Goal: Transaction & Acquisition: Purchase product/service

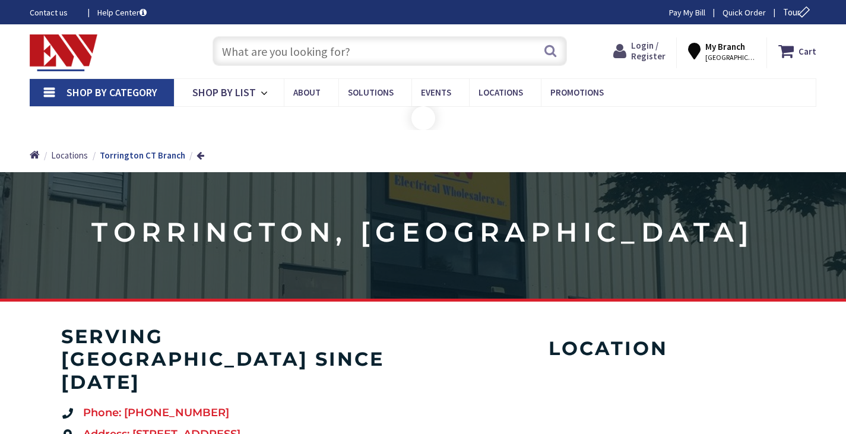
click at [655, 59] on span "Login / Register" at bounding box center [648, 51] width 34 height 22
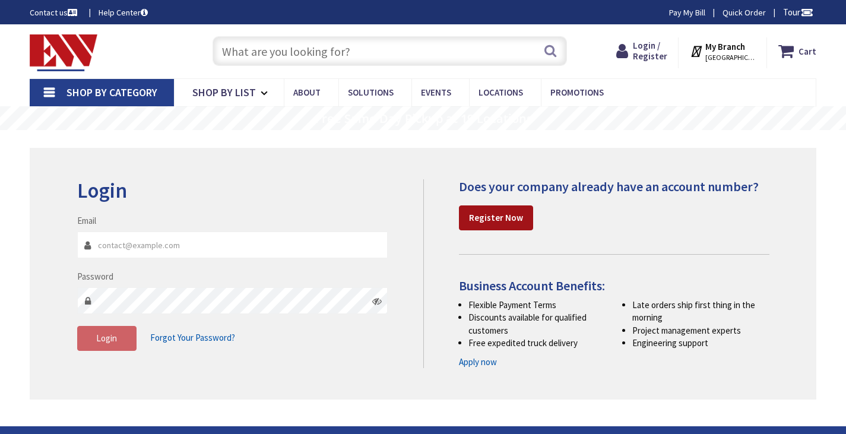
click at [517, 220] on strong "Register Now" at bounding box center [496, 217] width 54 height 11
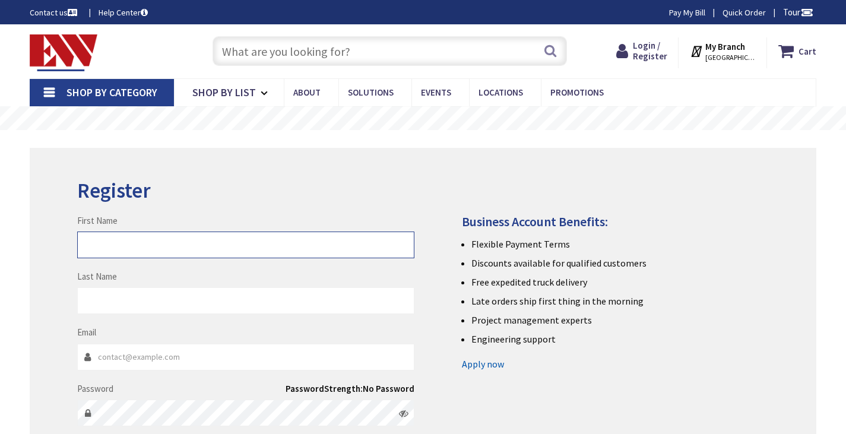
click at [172, 235] on input "First Name" at bounding box center [245, 245] width 337 height 27
type input "[PERSON_NAME]"
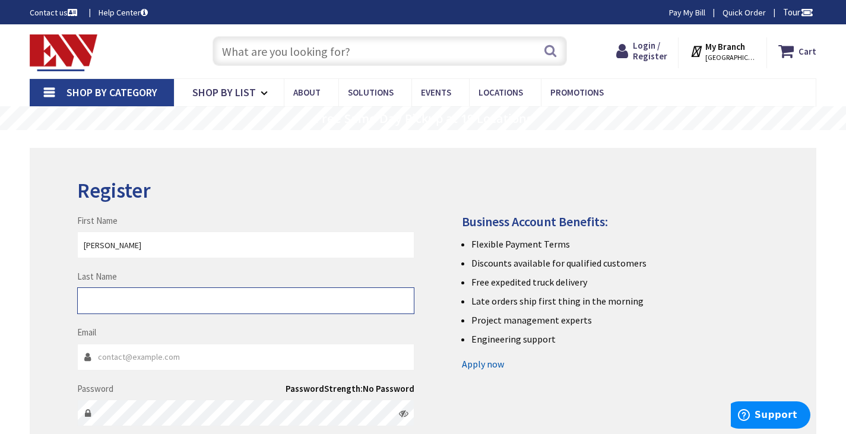
click at [172, 303] on input "Last Name" at bounding box center [245, 300] width 337 height 27
type input "Plourde"
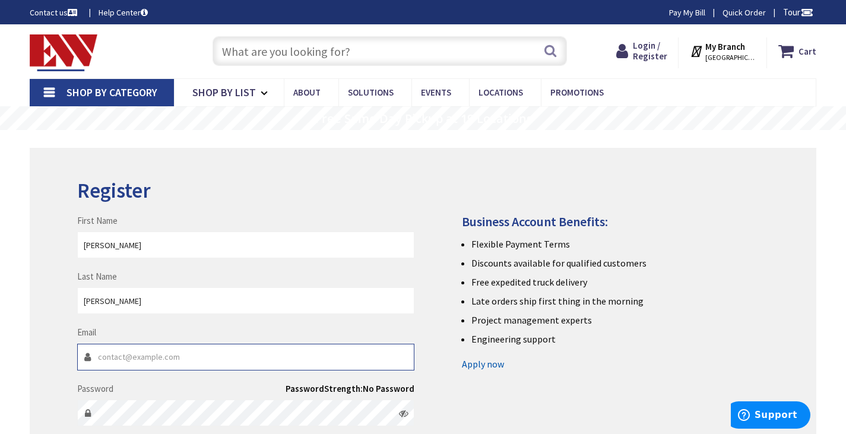
click at [168, 359] on input "Email" at bounding box center [245, 357] width 337 height 27
type input "[PERSON_NAME][EMAIL_ADDRESS][PERSON_NAME][DOMAIN_NAME]"
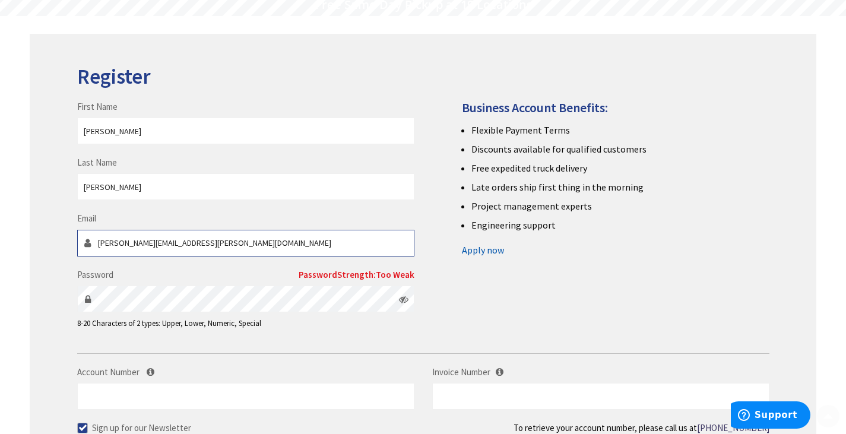
scroll to position [119, 0]
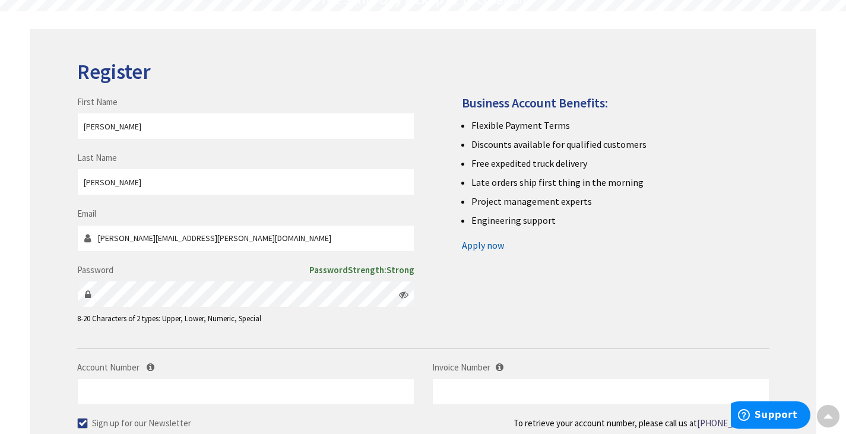
click at [64, 299] on div "Register First Name Daniel Last Name Plourde Email daniel.plourde@guardianmech.…" at bounding box center [423, 278] width 787 height 499
click at [91, 393] on input "Account Number" at bounding box center [245, 391] width 337 height 27
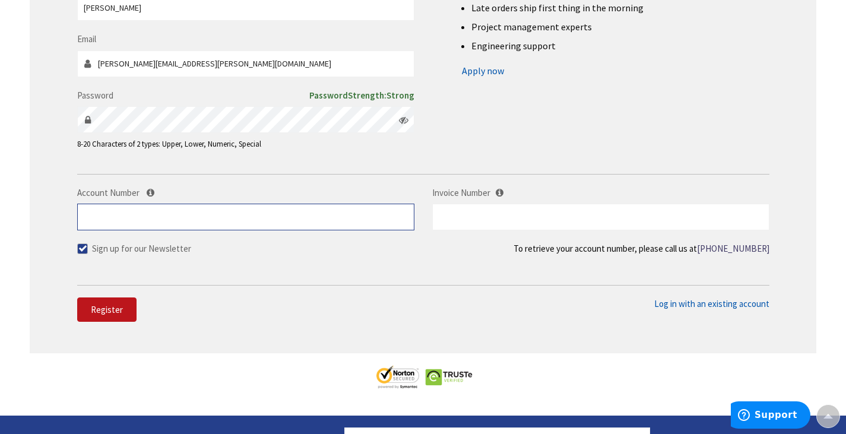
scroll to position [297, 0]
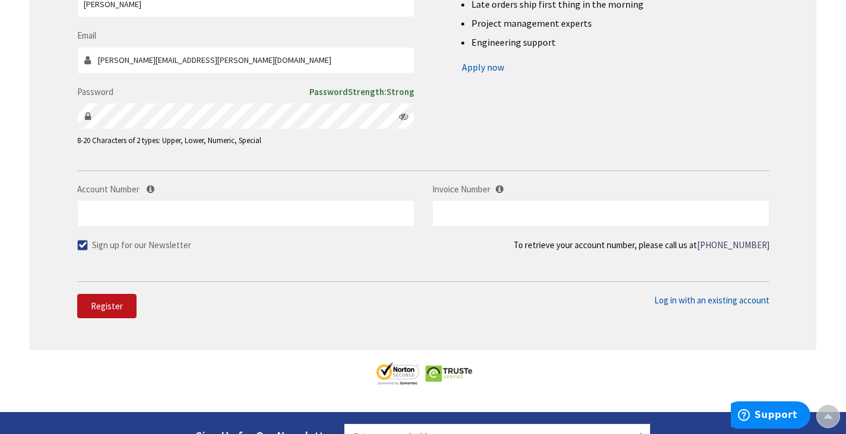
click at [77, 245] on span at bounding box center [82, 245] width 11 height 11
click at [80, 245] on input "Sign up for our Newsletter" at bounding box center [84, 245] width 8 height 8
checkbox input "false"
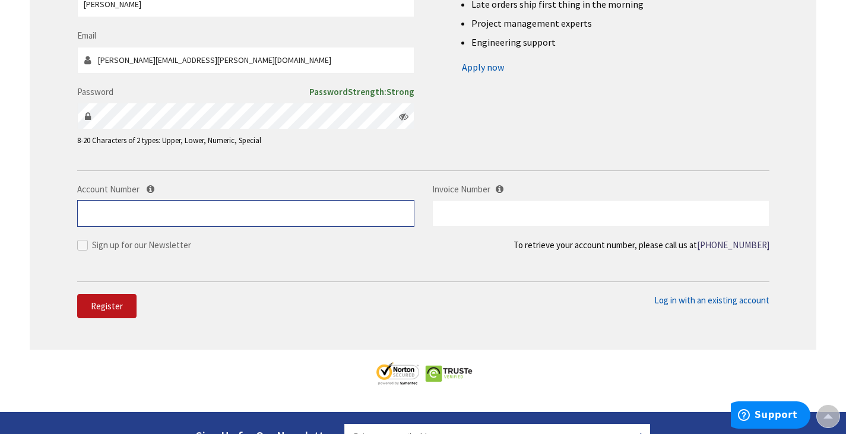
click at [115, 207] on input "Account Number" at bounding box center [245, 213] width 337 height 27
click at [150, 211] on input "Account Number" at bounding box center [245, 213] width 337 height 27
type input "453556"
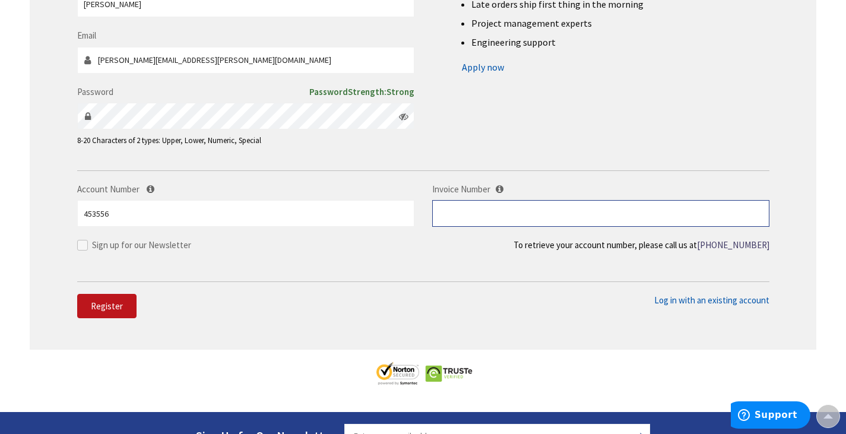
click at [491, 214] on input "text" at bounding box center [600, 213] width 337 height 27
type input "S127986339.003"
click at [95, 311] on span "Register" at bounding box center [107, 306] width 32 height 11
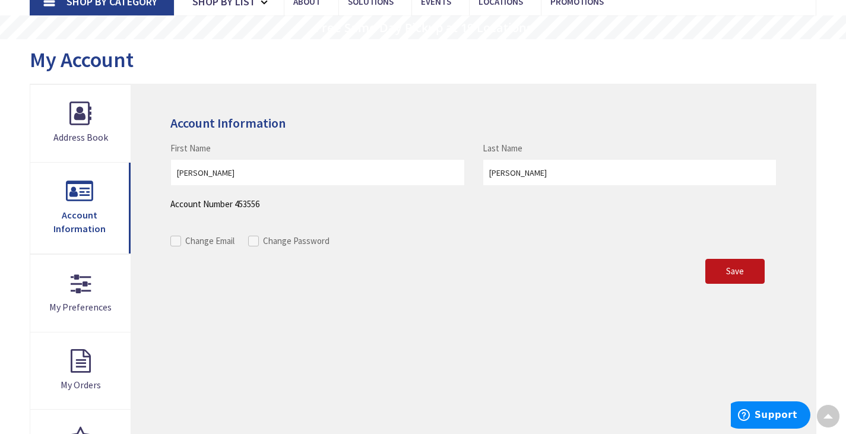
scroll to position [59, 0]
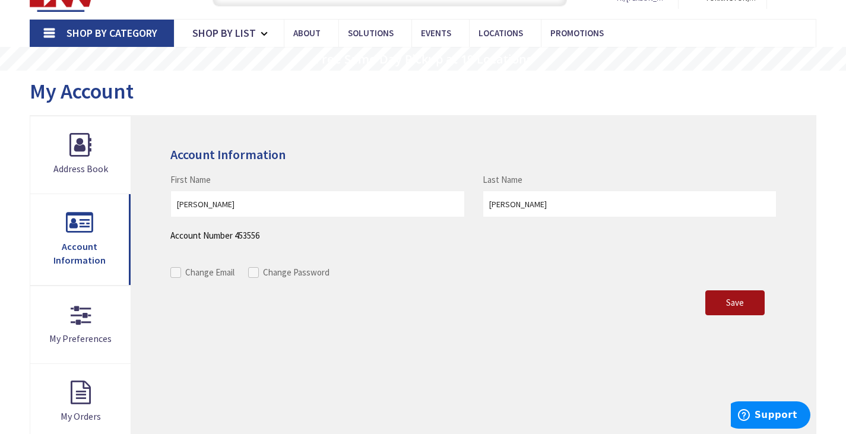
click at [720, 306] on button "Save" at bounding box center [735, 302] width 59 height 25
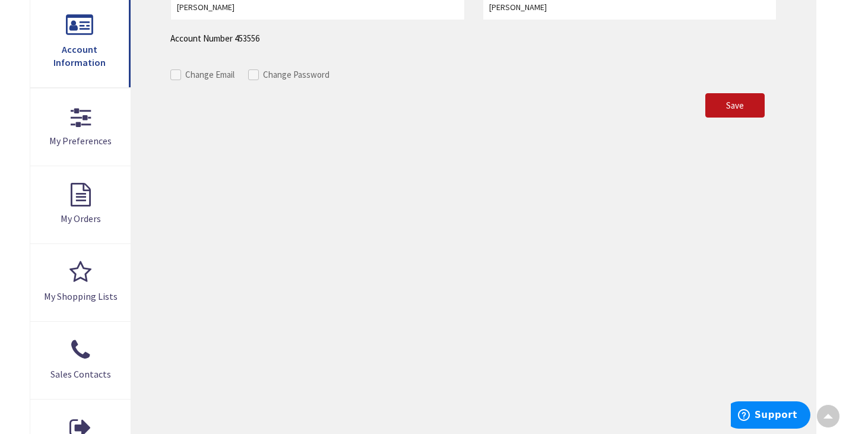
scroll to position [297, 0]
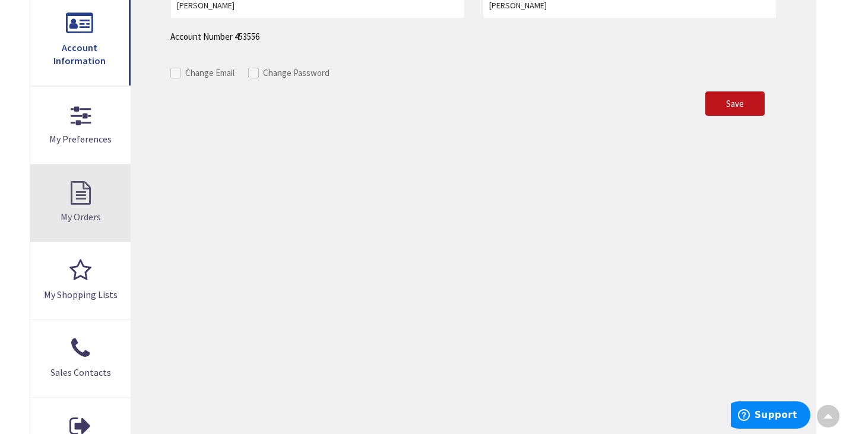
click at [91, 191] on link "My Orders" at bounding box center [80, 203] width 100 height 77
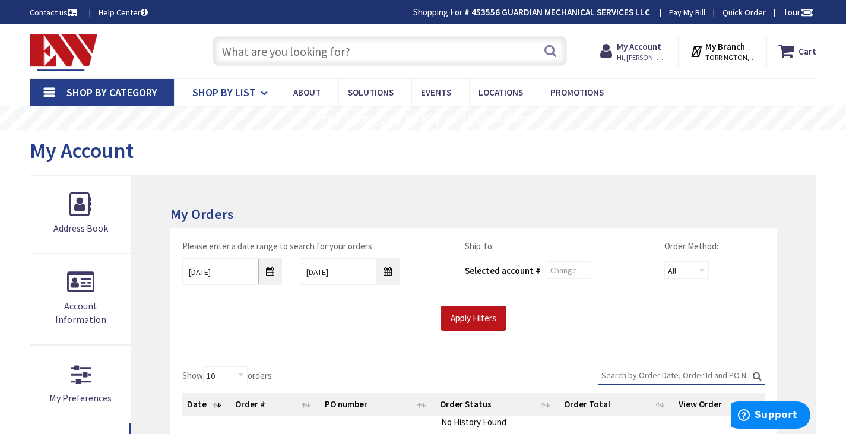
click at [235, 90] on span "Shop By List" at bounding box center [224, 93] width 64 height 14
click at [63, 90] on link "Shop By Category" at bounding box center [102, 92] width 144 height 27
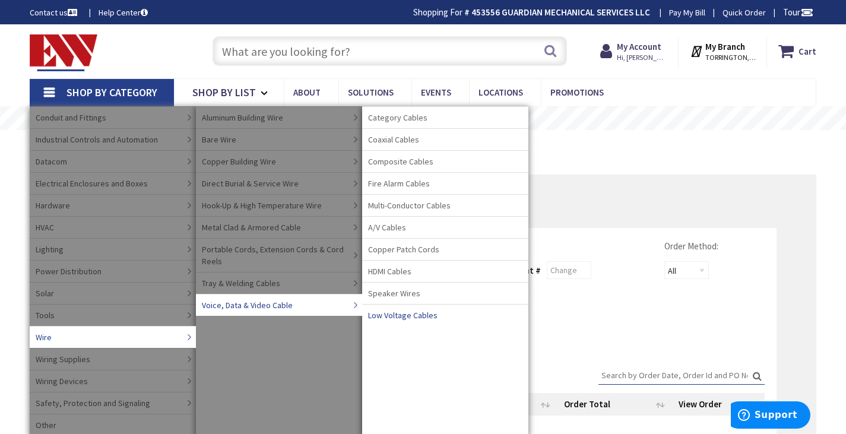
click at [408, 320] on span "Low Voltage Cables" at bounding box center [402, 315] width 69 height 12
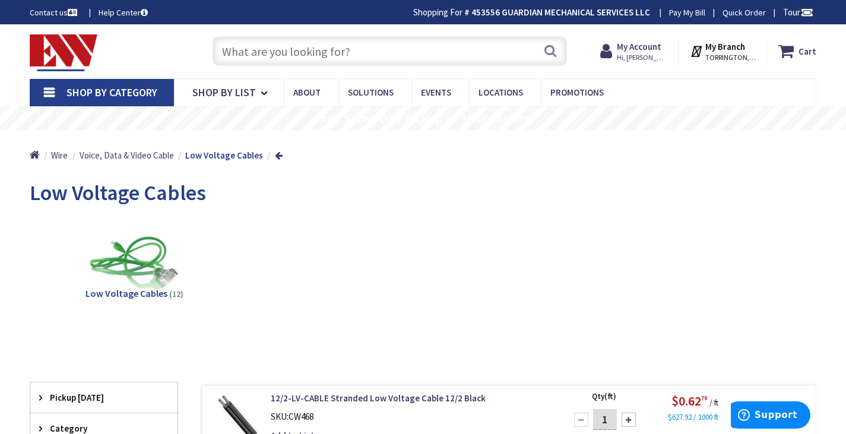
click at [305, 42] on input "text" at bounding box center [390, 51] width 355 height 30
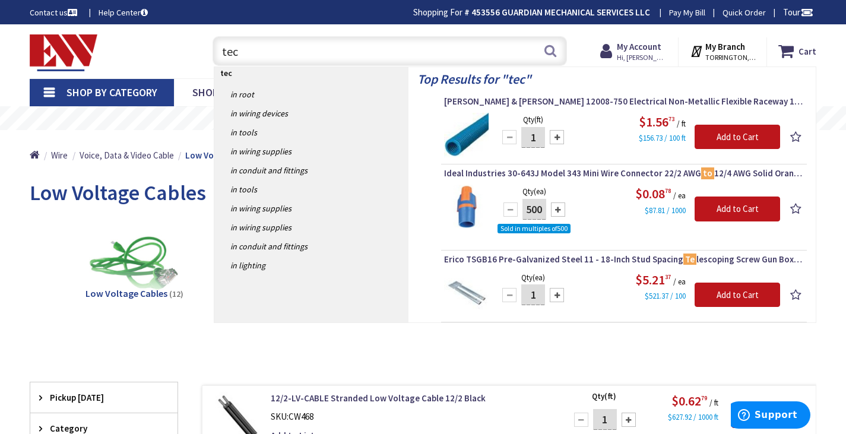
type input "teck"
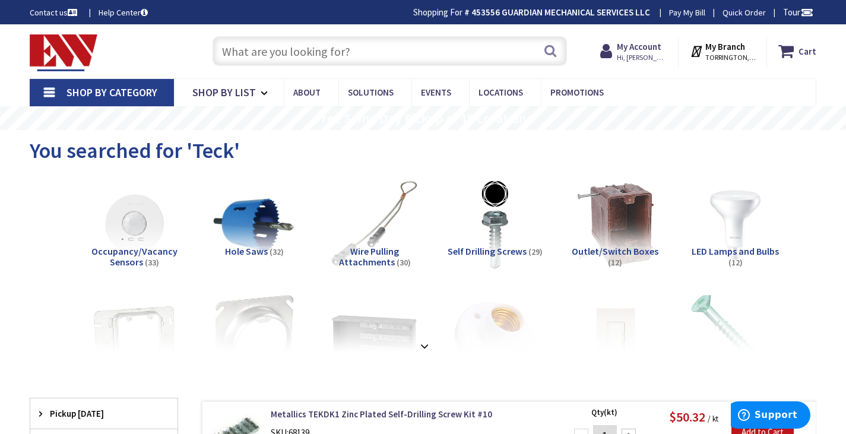
click at [322, 48] on input "text" at bounding box center [390, 51] width 355 height 30
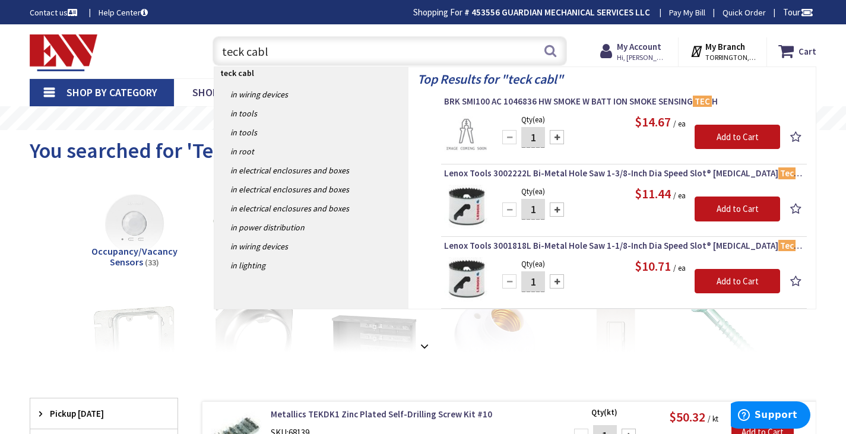
type input "teck cable"
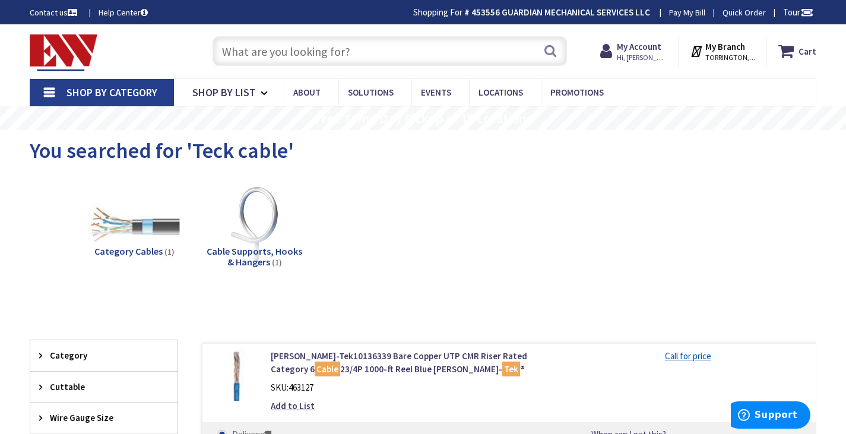
click at [232, 52] on input "text" at bounding box center [390, 51] width 355 height 30
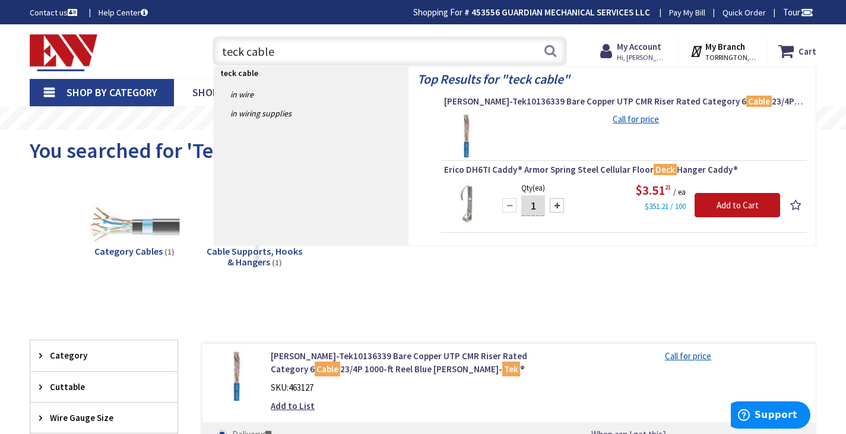
click at [238, 55] on input "teck cable" at bounding box center [390, 51] width 355 height 30
type input "tek cable"
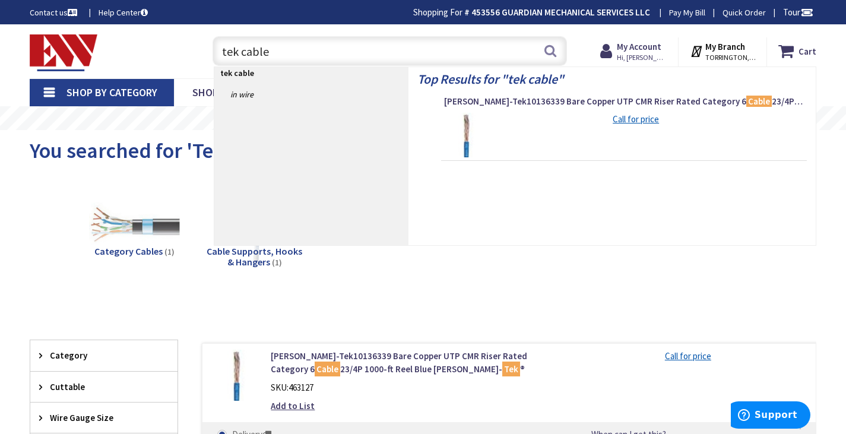
click at [302, 53] on input "tek cable" at bounding box center [390, 51] width 355 height 30
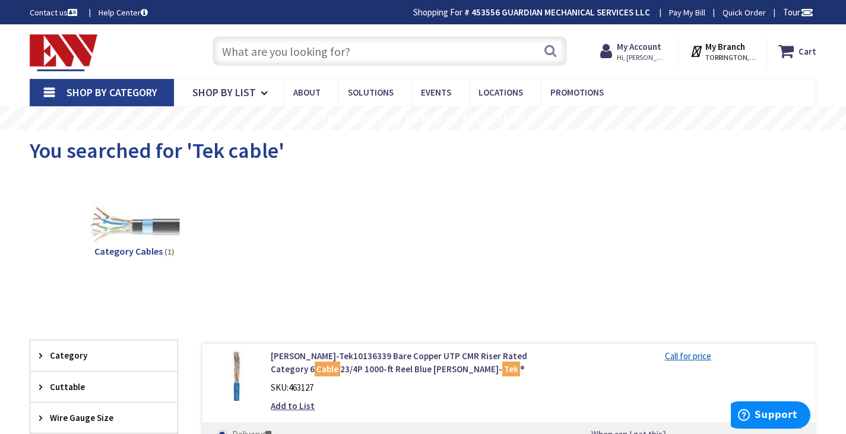
click at [329, 58] on input "text" at bounding box center [390, 51] width 355 height 30
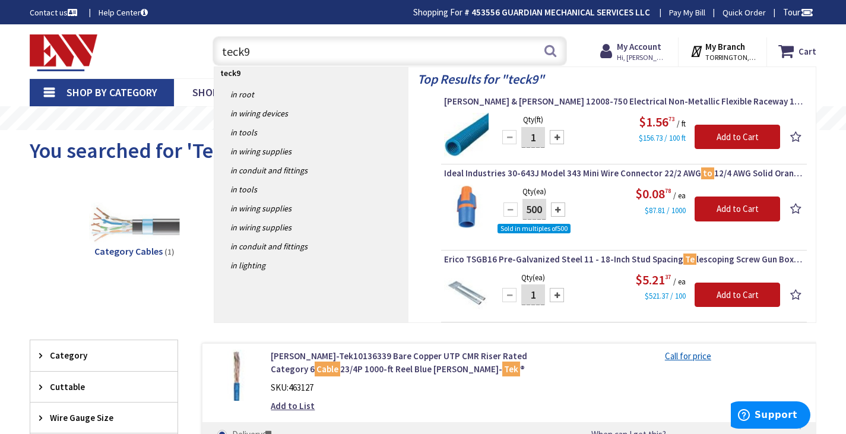
type input "teck90"
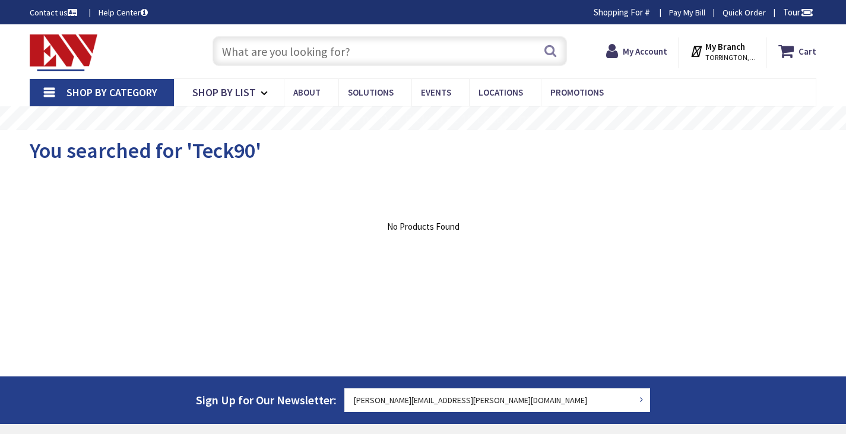
click at [325, 57] on input "text" at bounding box center [390, 51] width 355 height 30
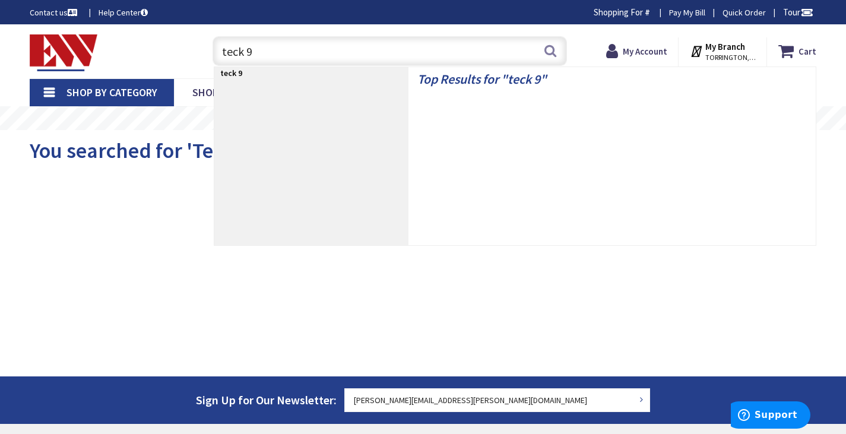
type input "teck 90"
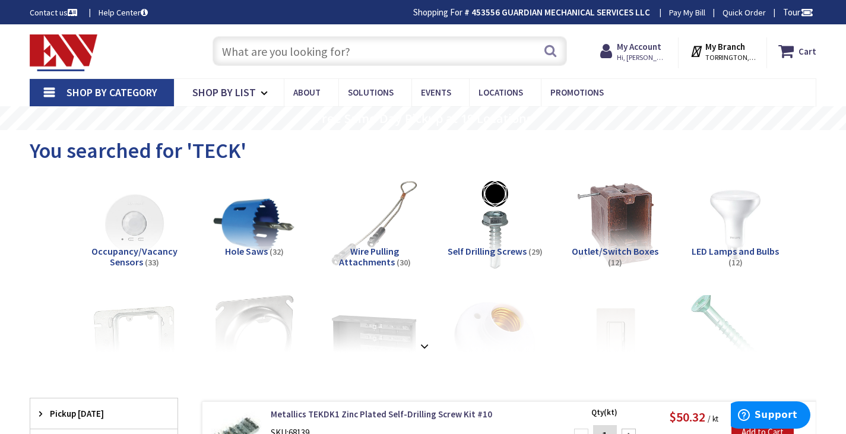
click at [80, 92] on span "Shop By Category" at bounding box center [112, 93] width 91 height 14
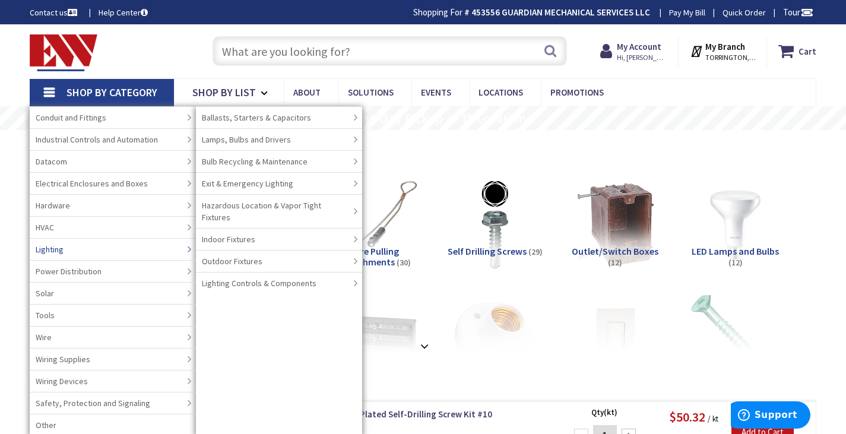
click at [91, 252] on link "Lighting" at bounding box center [113, 249] width 166 height 22
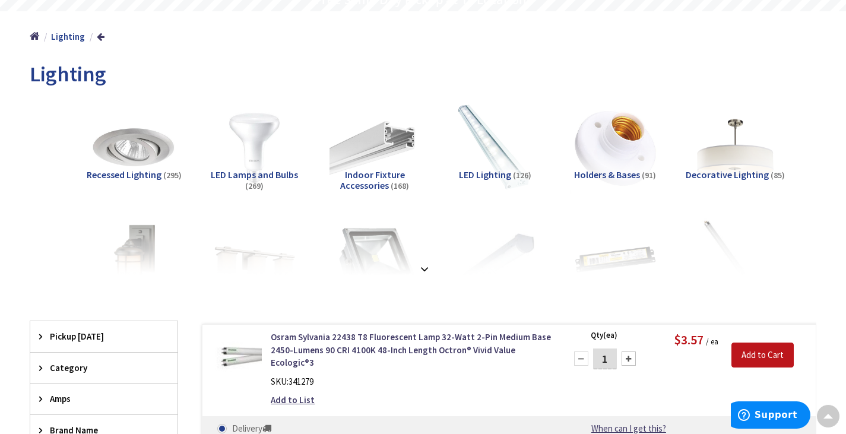
click at [137, 172] on span "Recessed Lighting" at bounding box center [124, 175] width 75 height 12
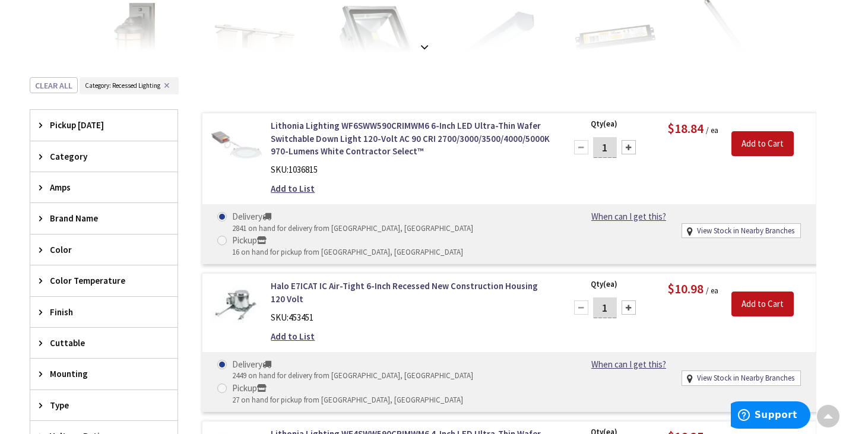
scroll to position [356, 0]
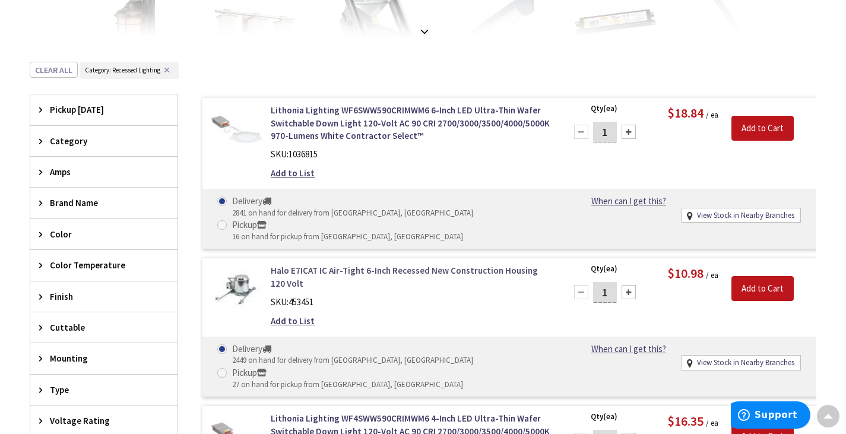
click at [409, 264] on link "Halo E7ICAT IC Air-Tight 6-Inch Recessed New Construction Housing 120 Volt" at bounding box center [411, 277] width 280 height 26
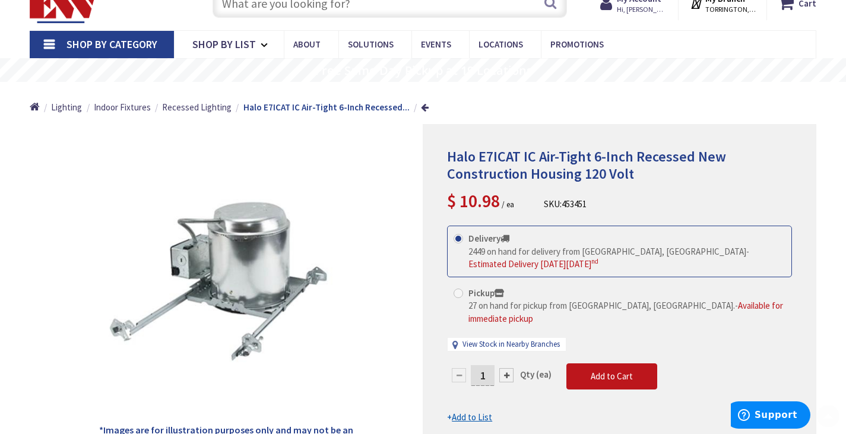
scroll to position [178, 0]
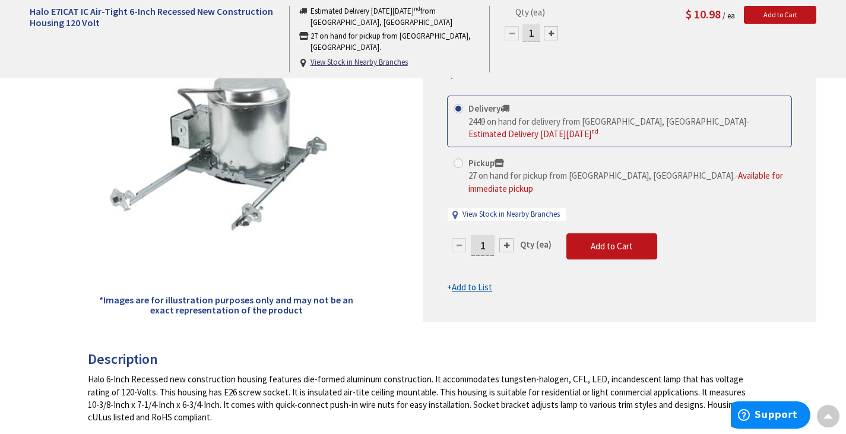
click at [513, 238] on div at bounding box center [506, 245] width 14 height 14
type input "2"
click at [0, 0] on div at bounding box center [0, 0] width 0 height 0
click at [513, 219] on div at bounding box center [619, 158] width 393 height 327
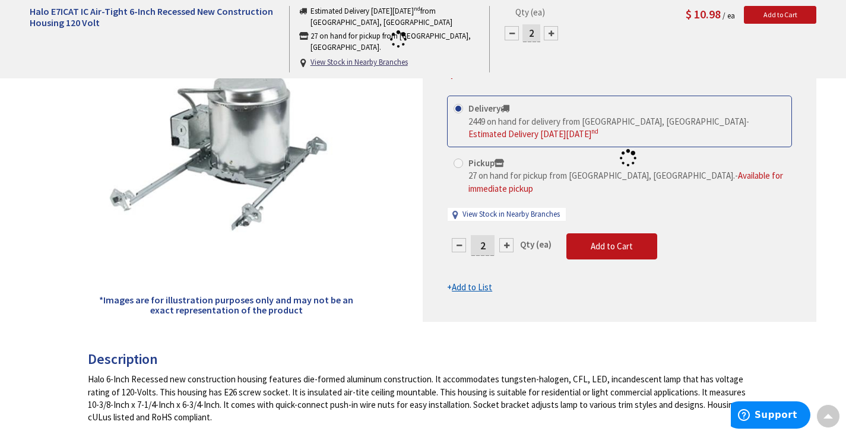
click at [513, 219] on div at bounding box center [619, 158] width 393 height 327
click at [509, 238] on div at bounding box center [506, 245] width 14 height 14
type input "3"
click at [509, 238] on div at bounding box center [506, 245] width 14 height 14
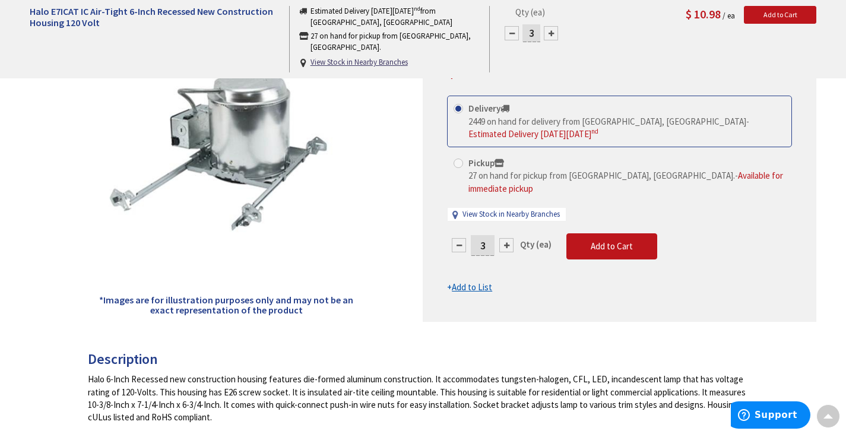
type input "4"
click at [509, 238] on div at bounding box center [506, 245] width 14 height 14
type input "5"
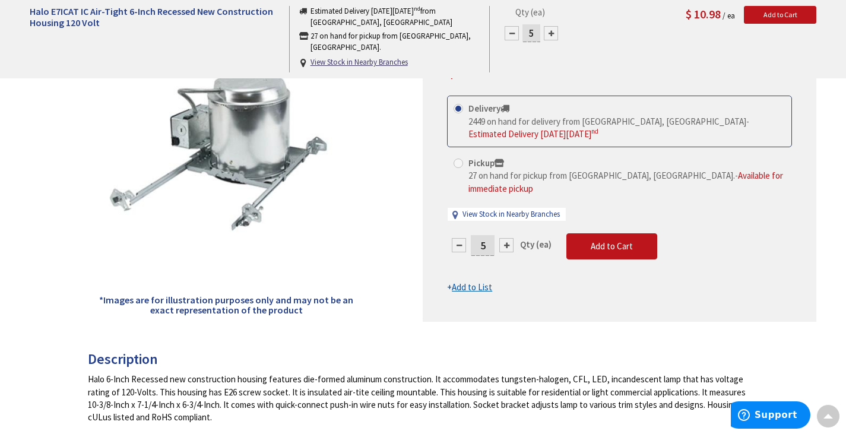
click at [509, 238] on div at bounding box center [506, 245] width 14 height 14
type input "6"
click at [509, 238] on div at bounding box center [506, 245] width 14 height 14
type input "7"
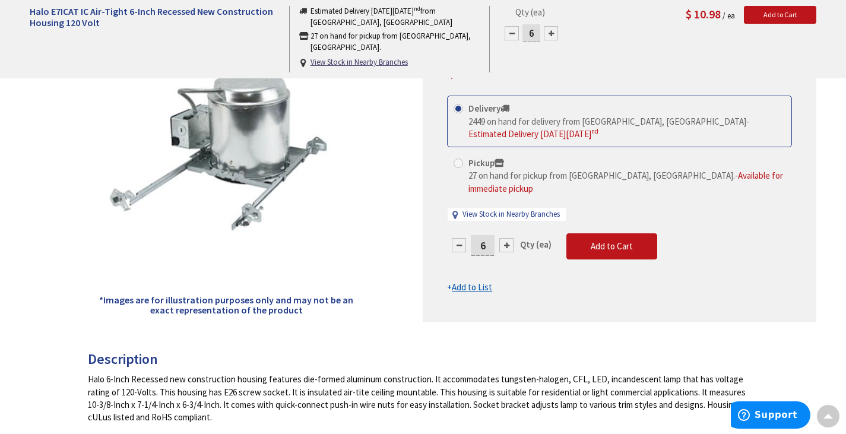
type input "7"
click at [509, 238] on div at bounding box center [506, 245] width 14 height 14
type input "8"
click at [479, 235] on input "8" at bounding box center [483, 245] width 24 height 21
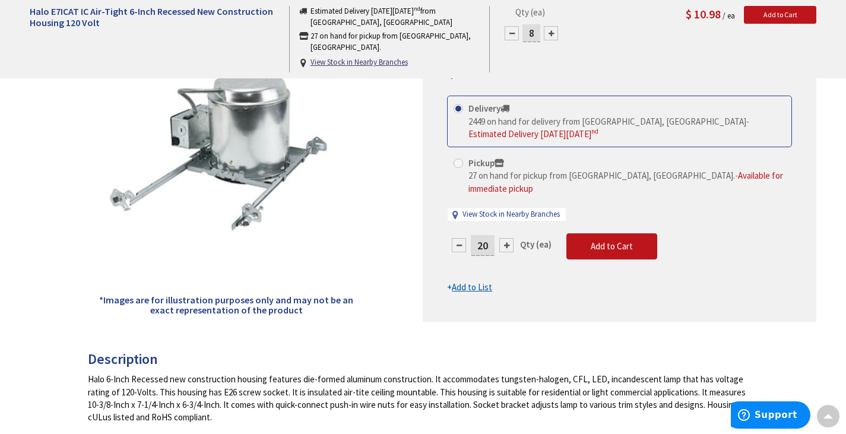
type input "20"
click at [497, 245] on form "This product is Discontinued Delivery 2449 on hand for delivery from Middletown…" at bounding box center [619, 195] width 345 height 198
click at [582, 233] on button "Add to Cart" at bounding box center [612, 246] width 91 height 26
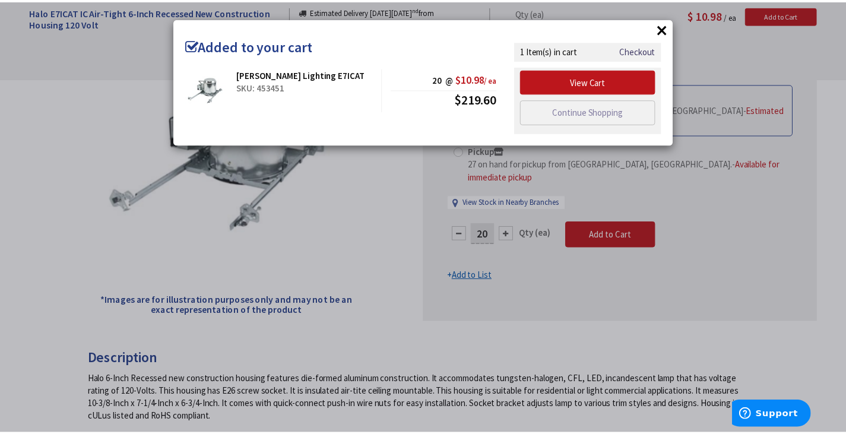
scroll to position [0, 0]
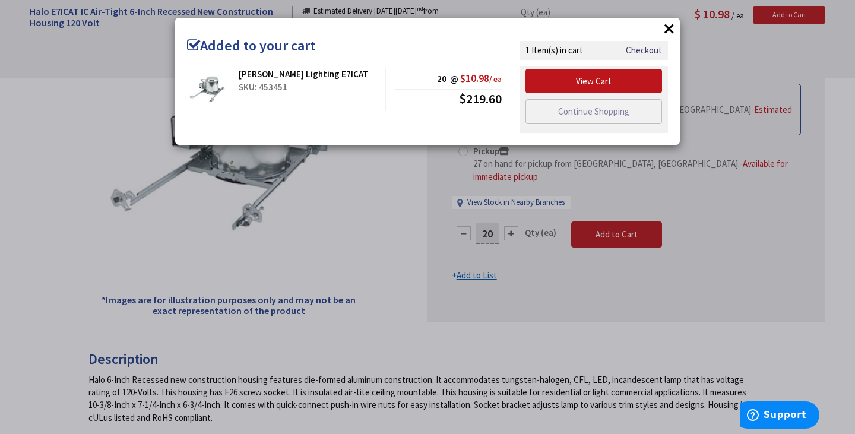
click at [673, 30] on button "×" at bounding box center [669, 29] width 18 height 18
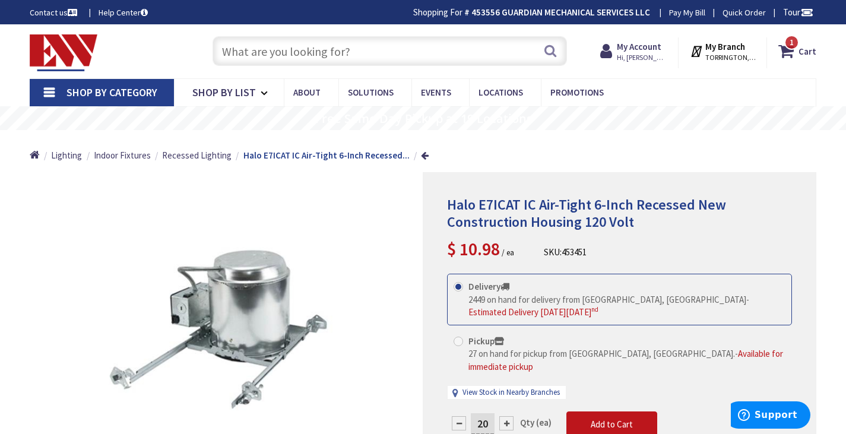
click at [359, 59] on input "text" at bounding box center [390, 51] width 355 height 30
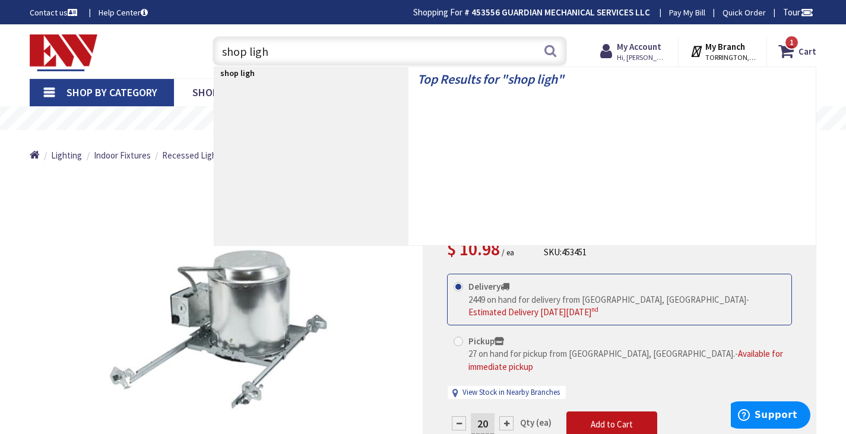
type input "shop light"
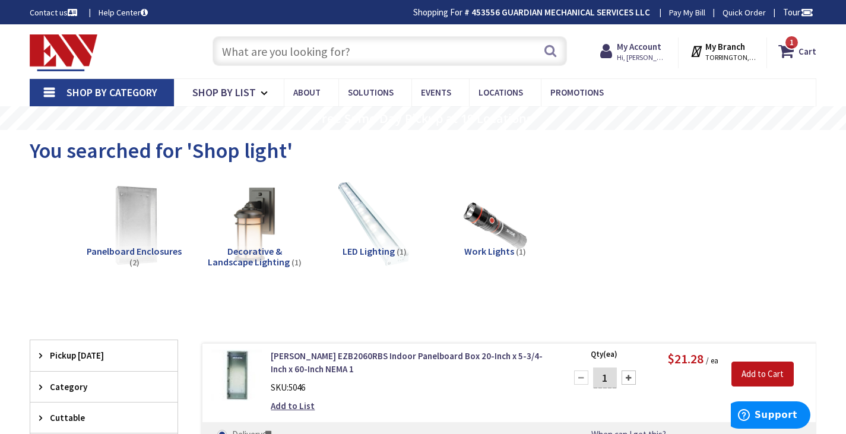
click at [82, 93] on span "Shop By Category" at bounding box center [112, 93] width 91 height 14
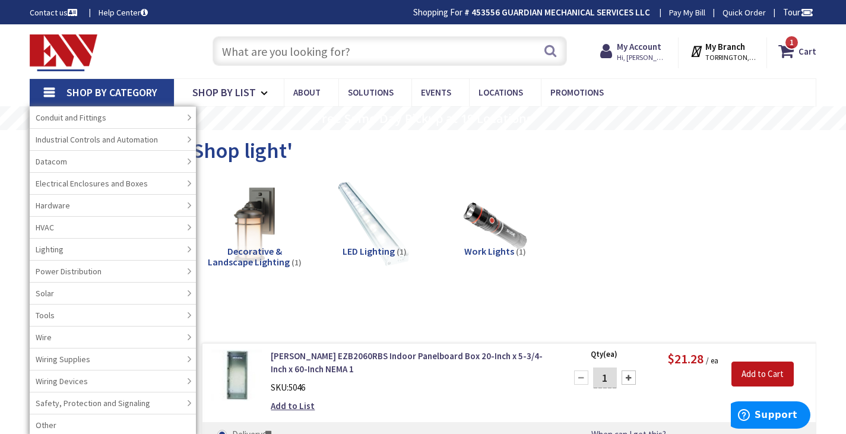
click at [82, 93] on span "Shop By Category" at bounding box center [112, 93] width 91 height 14
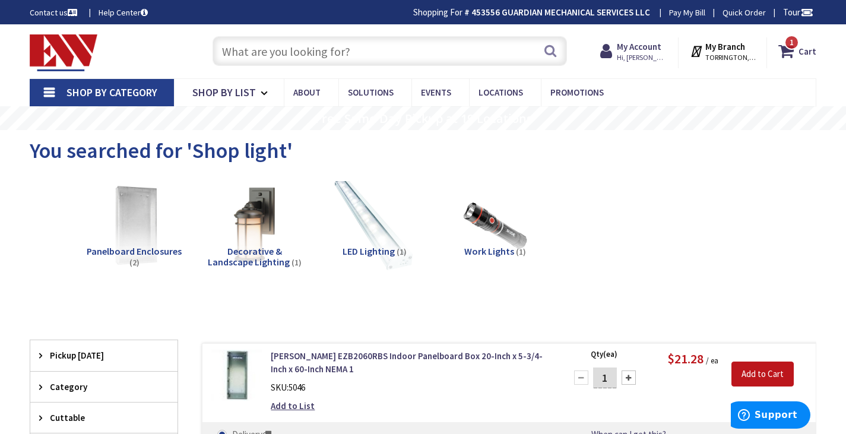
click at [356, 242] on img at bounding box center [375, 225] width 100 height 100
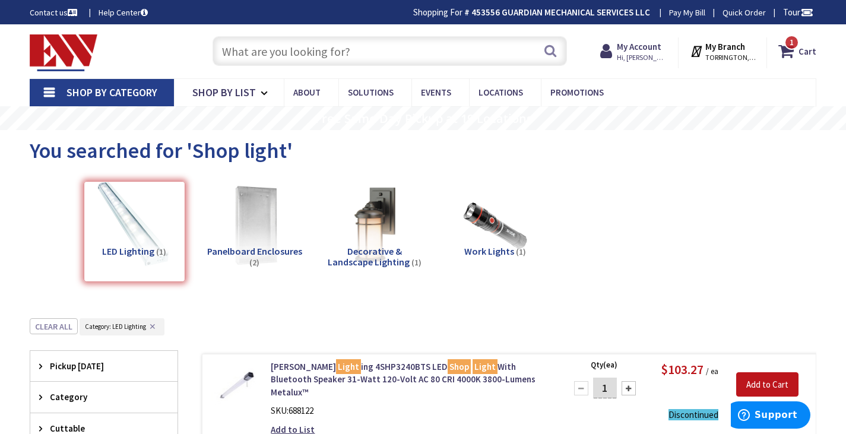
click at [97, 93] on span "Shop By Category" at bounding box center [112, 93] width 91 height 14
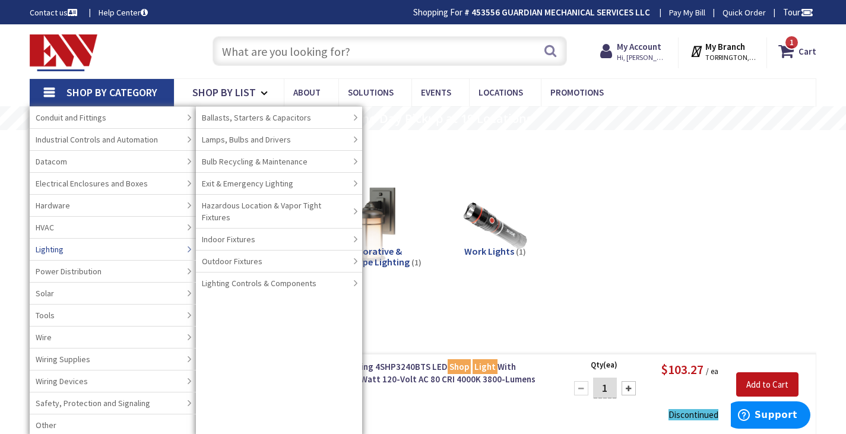
click at [88, 246] on link "Lighting" at bounding box center [113, 249] width 166 height 22
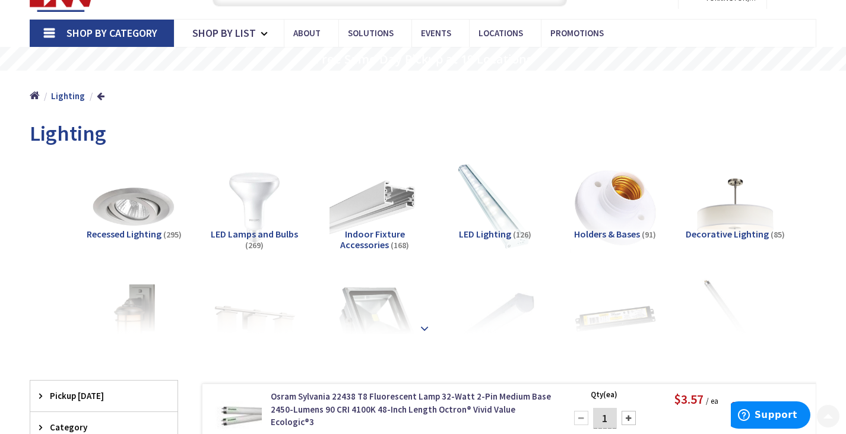
scroll to position [119, 0]
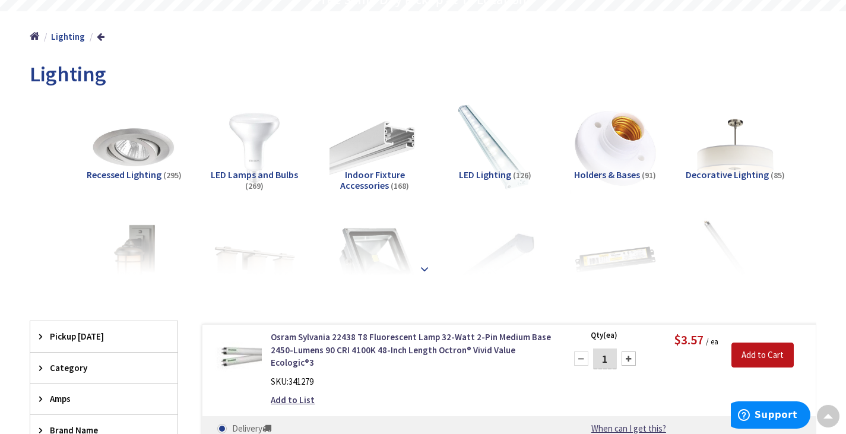
click at [435, 267] on div at bounding box center [423, 242] width 728 height 65
click at [420, 273] on strong at bounding box center [425, 269] width 14 height 13
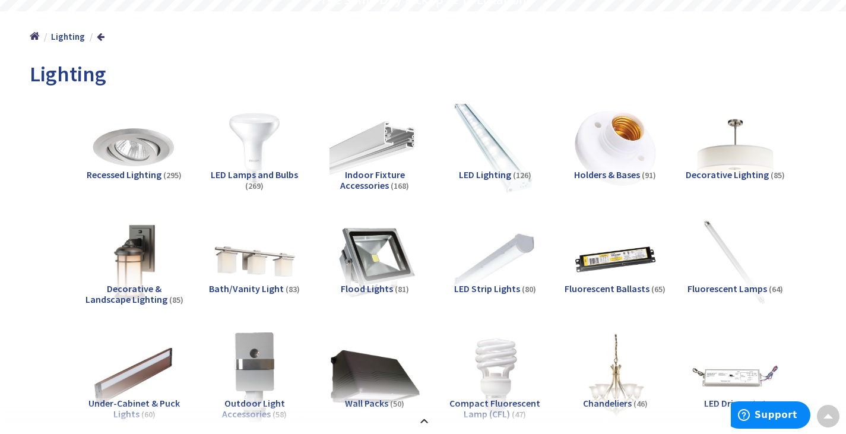
click at [492, 159] on img at bounding box center [495, 148] width 100 height 100
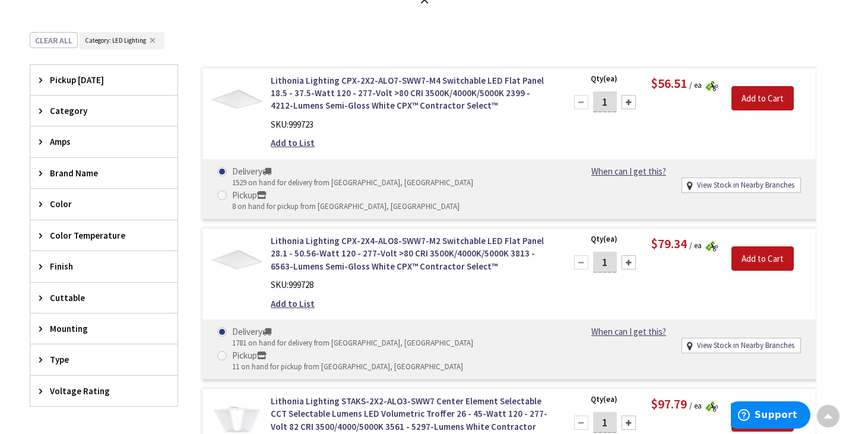
scroll to position [1275, 0]
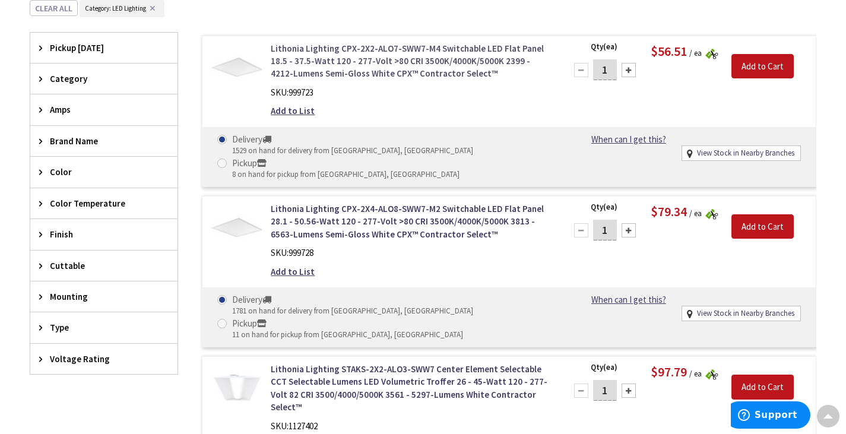
click at [346, 58] on link "Lithonia Lighting CPX-2X2-ALO7-SWW7-M4 Switchable LED Flat Panel 18.5 - 37.5-Wa…" at bounding box center [411, 61] width 280 height 38
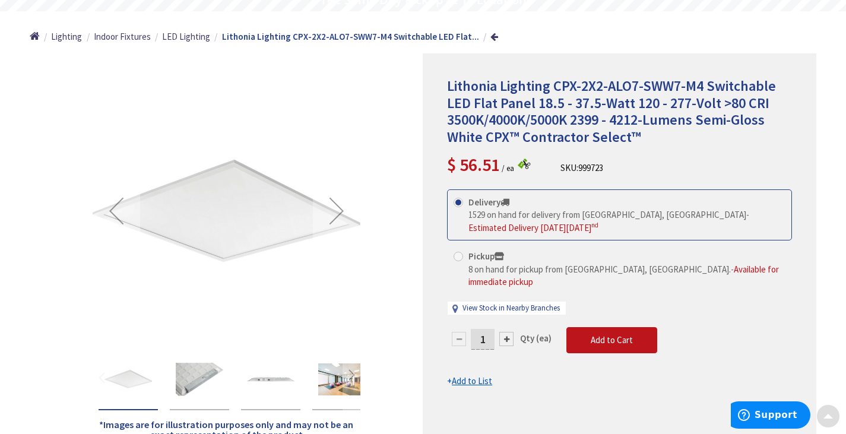
scroll to position [178, 0]
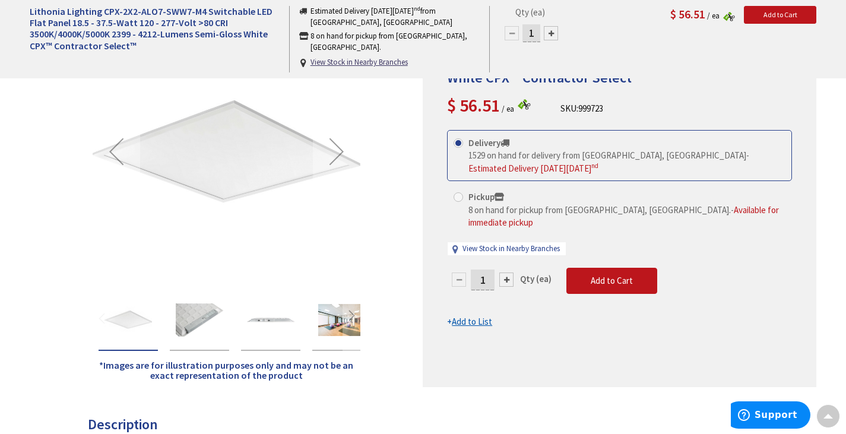
click at [320, 321] on img "Lithonia Lighting CPX-2X2-ALO7-SWW7-M4 Switchable LED Flat Panel 18.5 - 37.5-Wa…" at bounding box center [342, 320] width 48 height 48
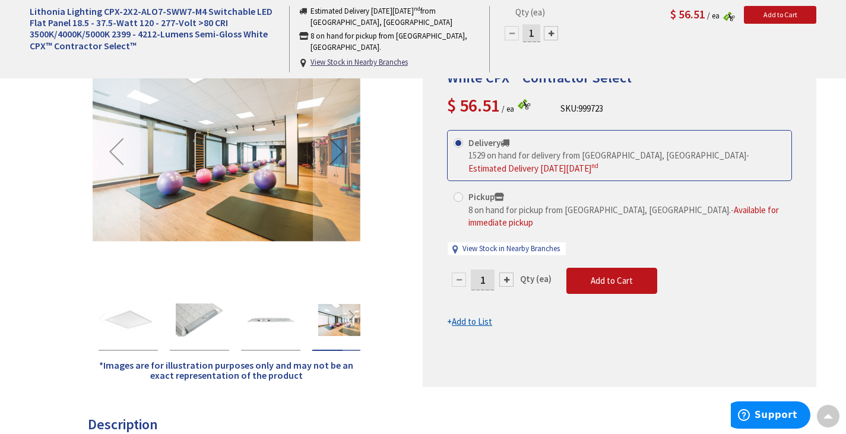
click at [296, 326] on div "Lithonia Lighting CPX-2X2-ALO7-SWW7-M4 Switchable LED Flat Panel 18.5 - 37.5-Wa…" at bounding box center [270, 320] width 59 height 61
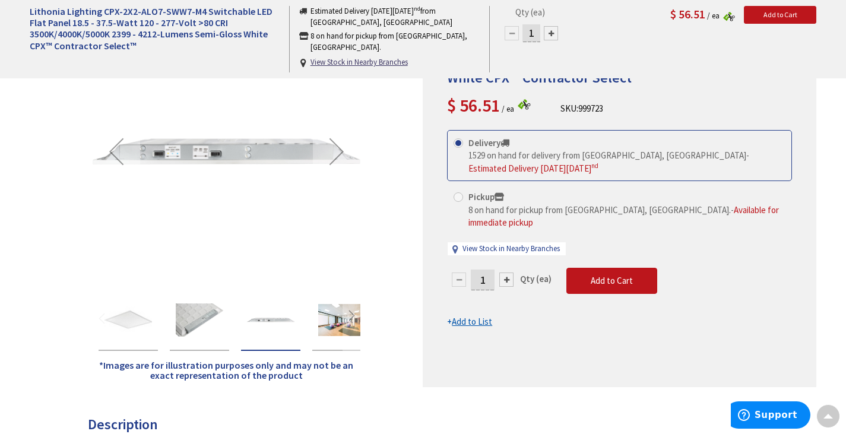
click at [213, 333] on img "Lithonia Lighting CPX-2X2-ALO7-SWW7-M4 Switchable LED Flat Panel 18.5 - 37.5-Wa…" at bounding box center [200, 320] width 48 height 48
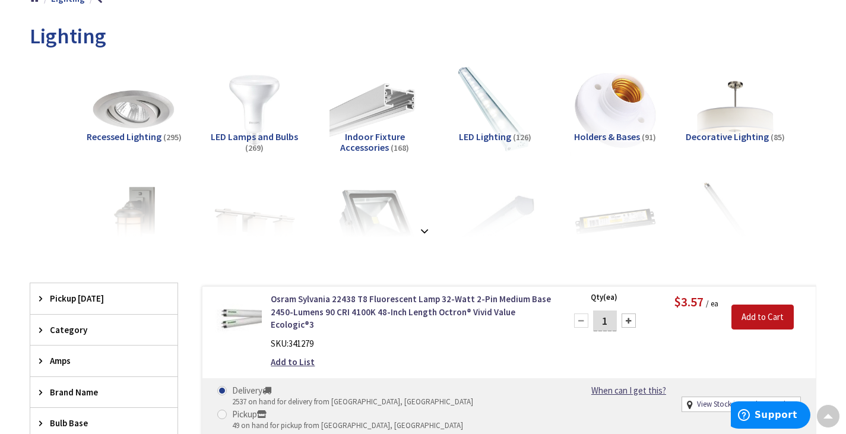
scroll to position [178, 0]
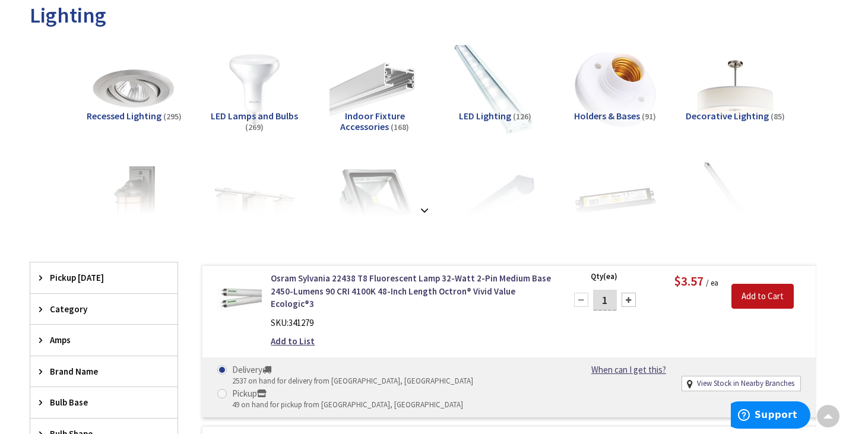
click at [484, 94] on img at bounding box center [495, 89] width 100 height 100
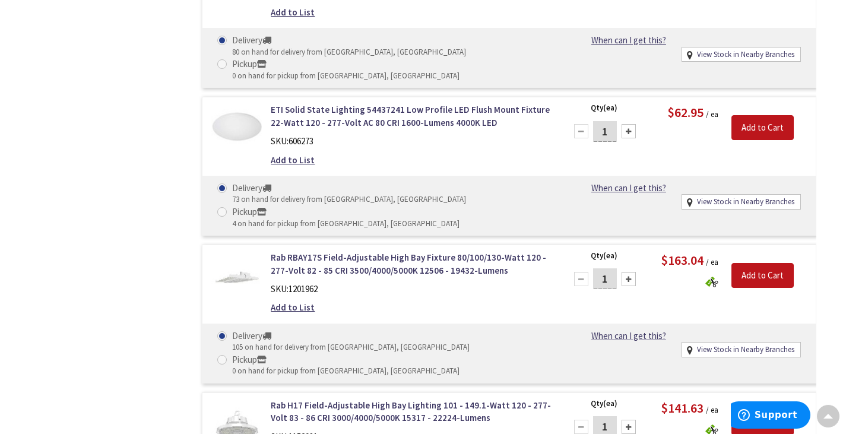
scroll to position [1962, 0]
click at [399, 399] on link "Rab H17 Field-Adjustable High Bay Lighting 101 - 149.1-Watt 120 - 277-Volt 83 -…" at bounding box center [411, 412] width 280 height 26
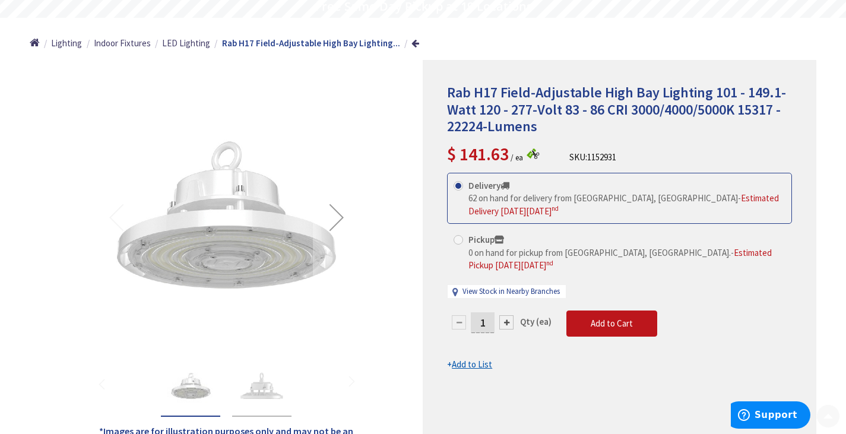
scroll to position [119, 0]
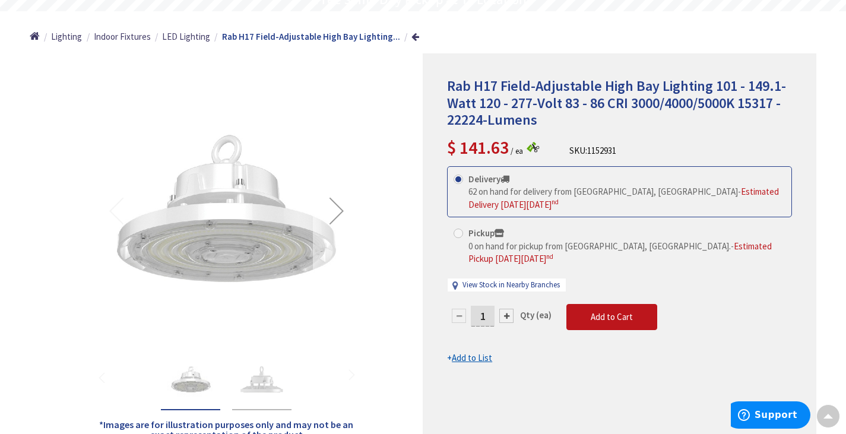
click at [337, 214] on div "Next" at bounding box center [337, 211] width 48 height 48
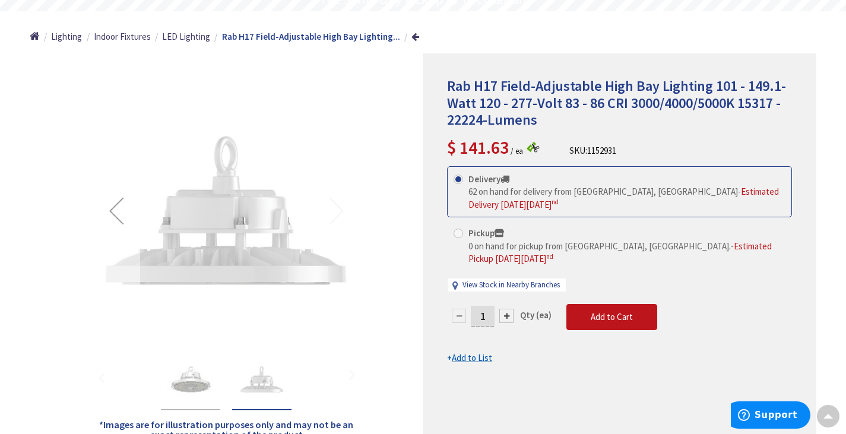
click at [124, 209] on div "Previous" at bounding box center [117, 211] width 48 height 48
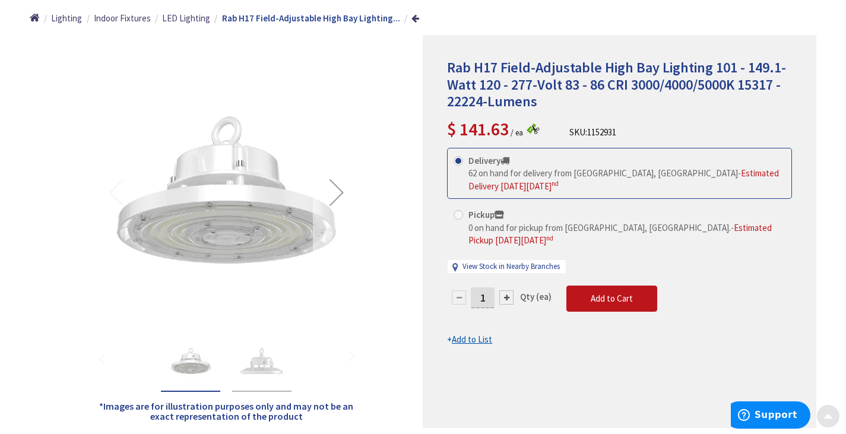
scroll to position [178, 0]
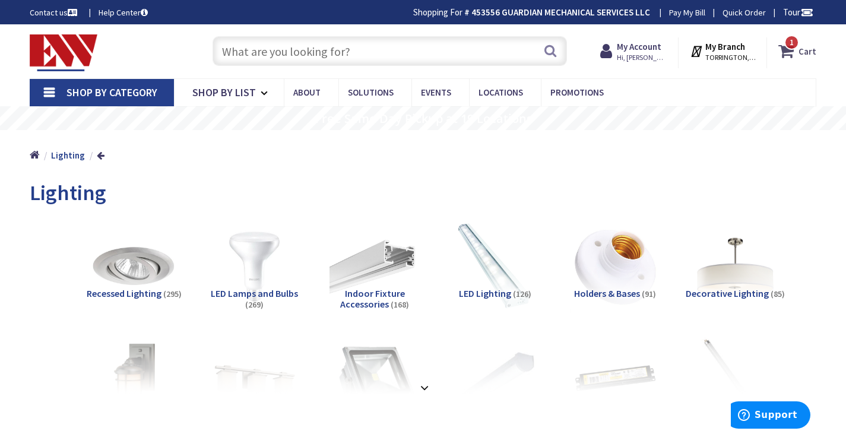
click at [804, 58] on strong "Cart" at bounding box center [808, 50] width 18 height 21
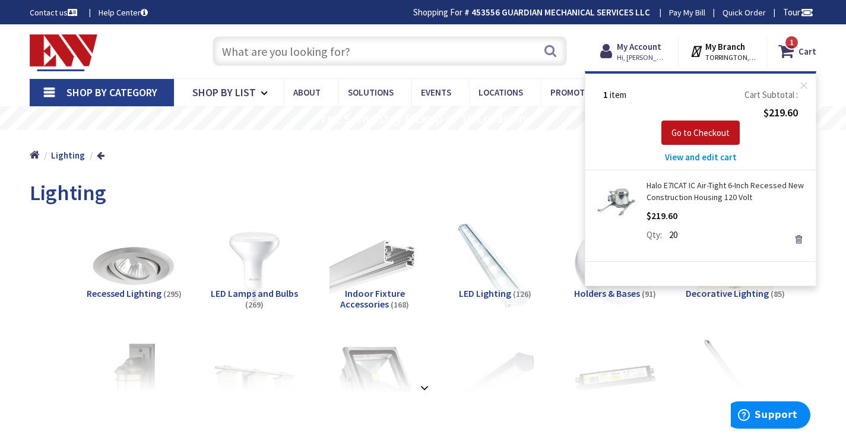
click at [305, 146] on div "Home Lighting" at bounding box center [423, 151] width 846 height 42
